Goal: Find specific page/section: Find specific page/section

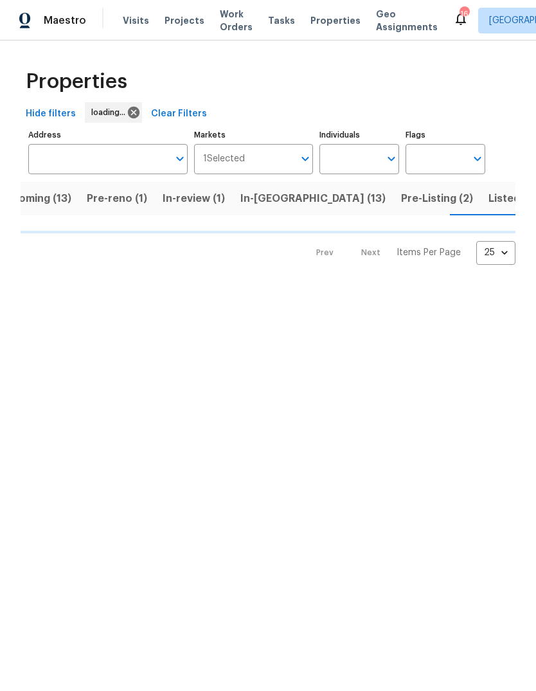
scroll to position [0, 31]
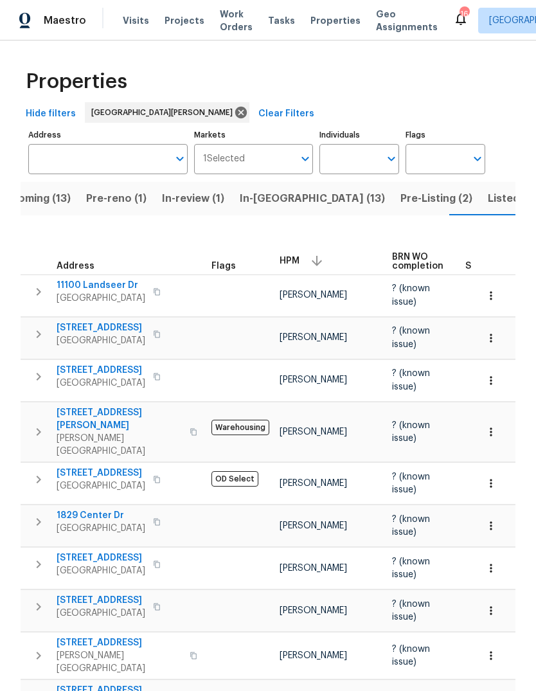
click at [130, 205] on span "Pre-reno (1)" at bounding box center [116, 199] width 60 height 18
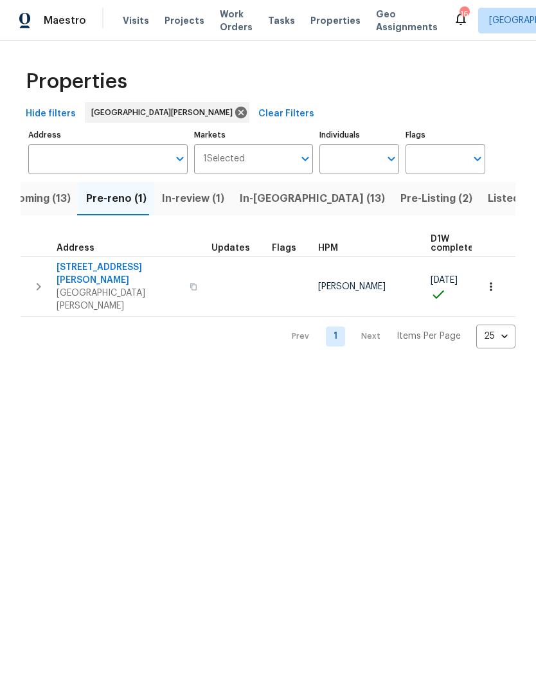
click at [52, 209] on button "Upcoming (13)" at bounding box center [34, 198] width 89 height 33
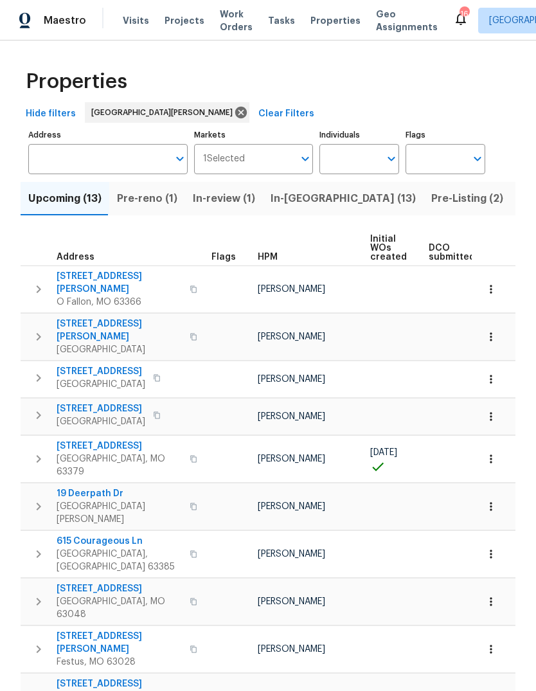
click at [124, 319] on span "[STREET_ADDRESS][PERSON_NAME]" at bounding box center [119, 330] width 125 height 26
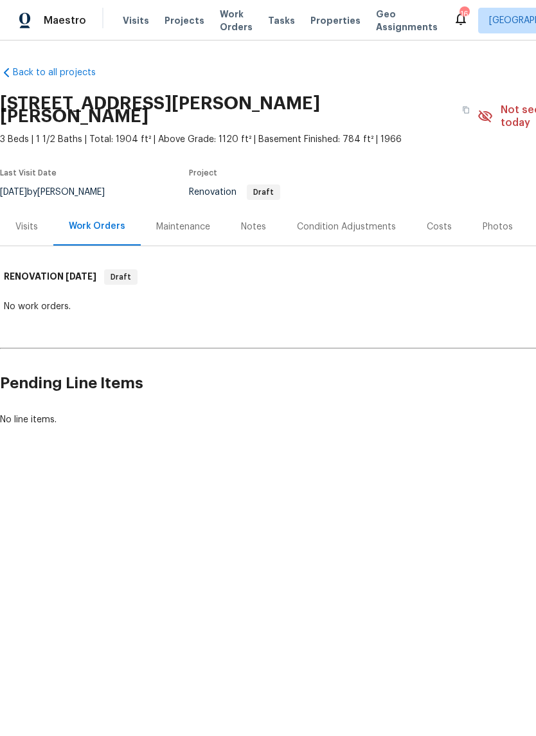
click at [38, 215] on div "Visits" at bounding box center [26, 226] width 53 height 38
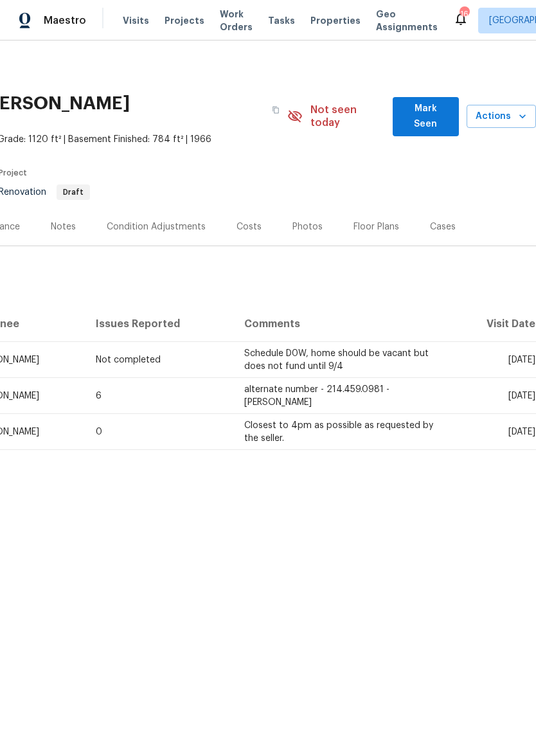
scroll to position [0, 190]
click at [435, 112] on span "Mark Seen" at bounding box center [426, 116] width 46 height 31
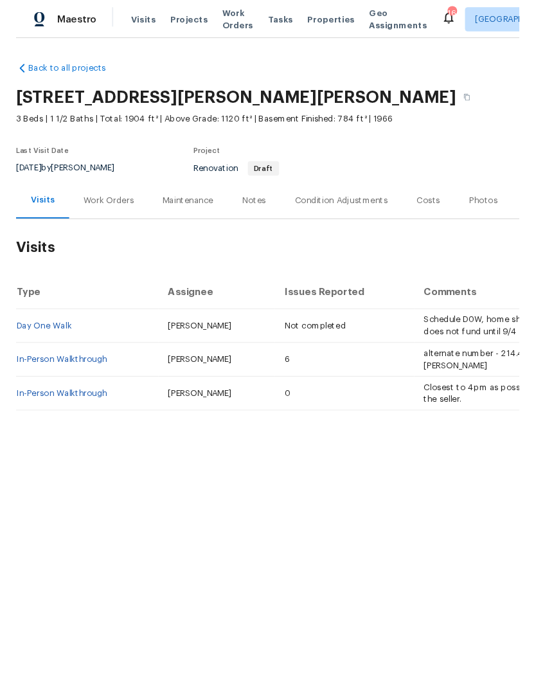
scroll to position [0, 0]
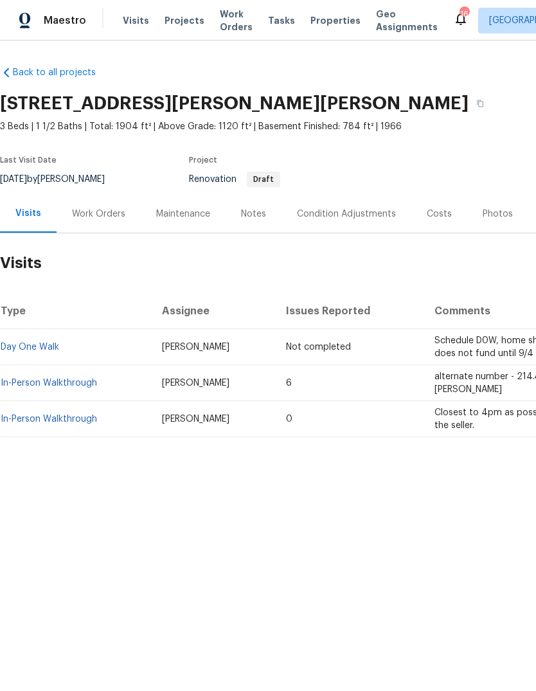
click at [430, 120] on span "3 Beds | 1 1/2 Baths | Total: 1904 ft² | Above Grade: 1120 ft² | Basement Finis…" at bounding box center [281, 126] width 562 height 13
click at [476, 106] on icon "button" at bounding box center [480, 104] width 8 height 8
